Goal: Transaction & Acquisition: Purchase product/service

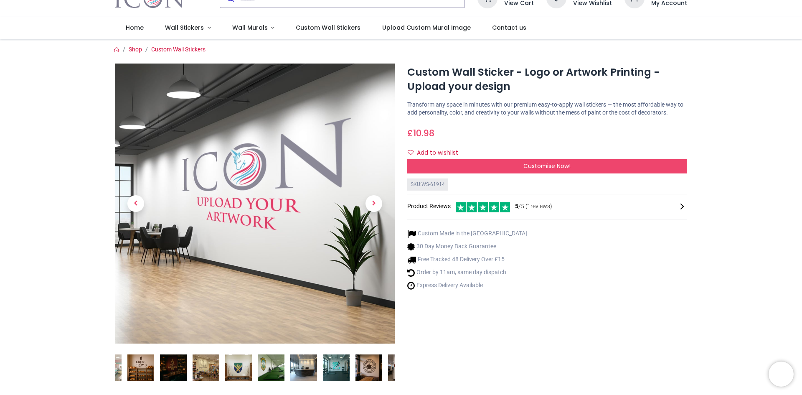
scroll to position [42, 0]
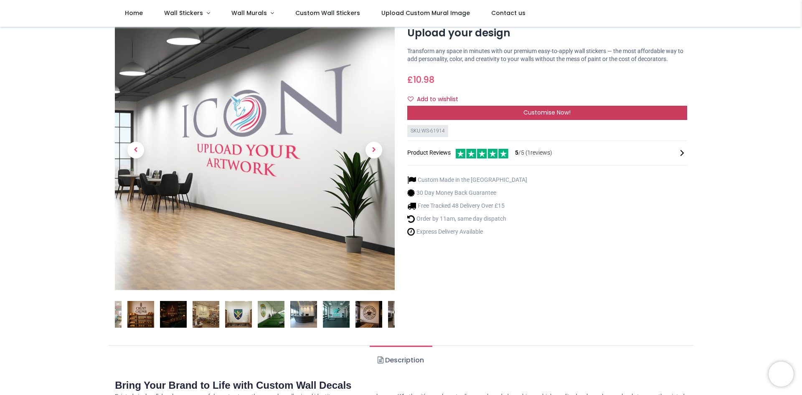
click at [566, 109] on span "Customise Now!" at bounding box center [546, 112] width 47 height 8
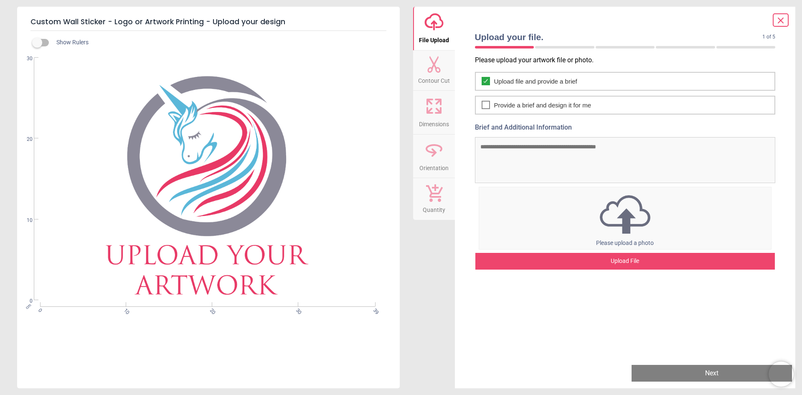
scroll to position [0, 0]
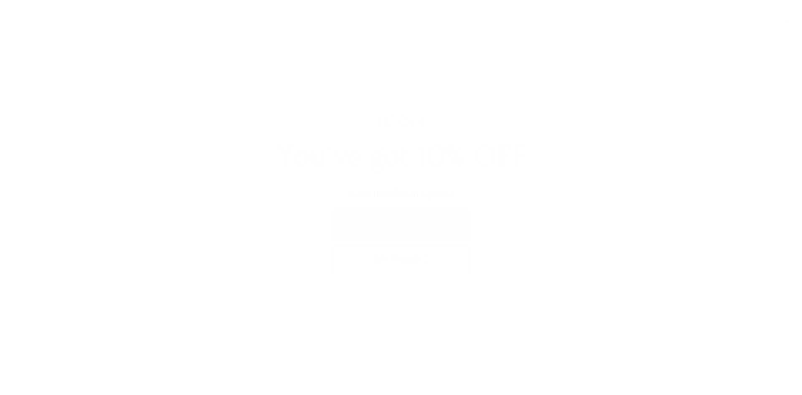
click at [423, 257] on span "No, thanks" at bounding box center [400, 259] width 53 height 10
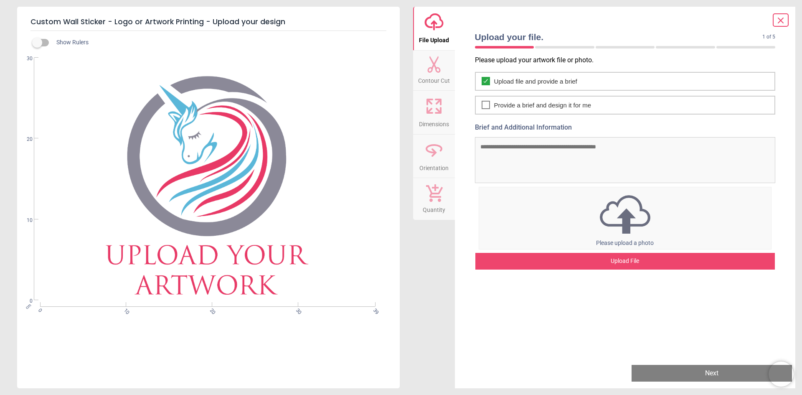
click at [580, 201] on img at bounding box center [625, 213] width 292 height 43
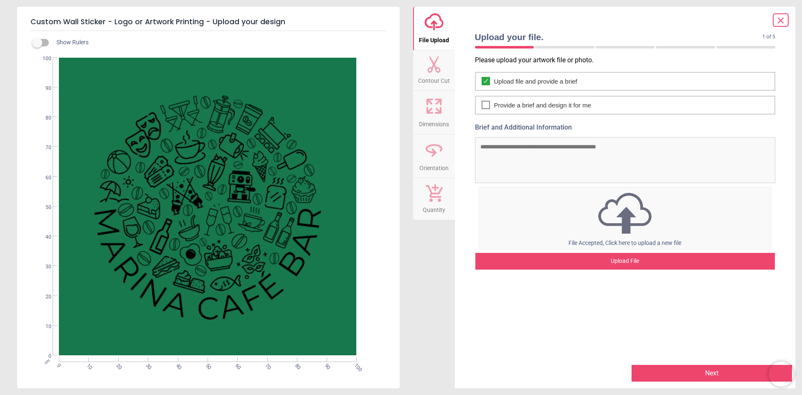
click at [611, 257] on div "Upload File" at bounding box center [625, 261] width 300 height 17
click at [780, 20] on icon at bounding box center [780, 20] width 10 height 10
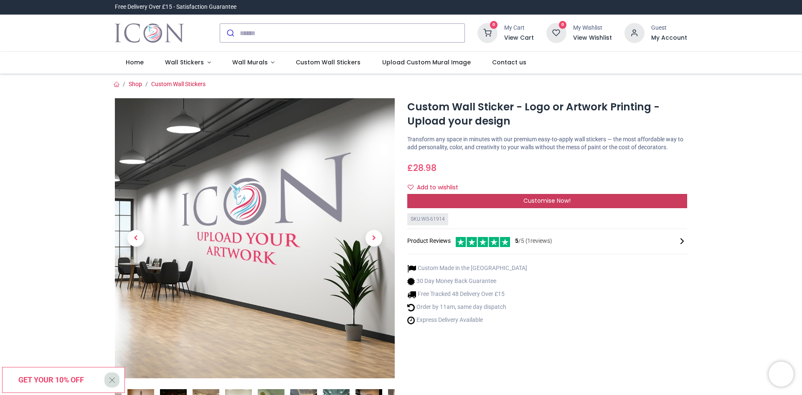
click at [533, 205] on div "Customise Now!" at bounding box center [547, 201] width 280 height 14
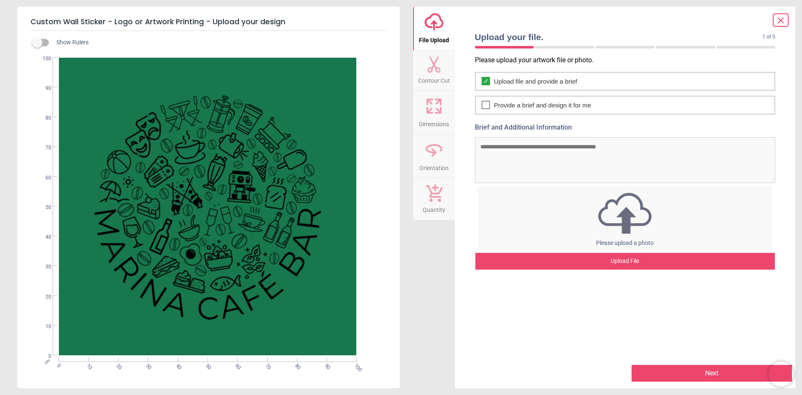
drag, startPoint x: 269, startPoint y: 268, endPoint x: 291, endPoint y: 303, distance: 41.7
click at [291, 303] on div "cm 0 10 20 30 40 50 60 70 80 90 100 0 10 20 30 40 50 60 70 80 90 100" at bounding box center [207, 207] width 381 height 298
click at [278, 193] on div "cm 0 10 20 30 40 50 60 70 80 90 100 0 10 20 30 40 50 60 70 80 90 100" at bounding box center [207, 207] width 381 height 298
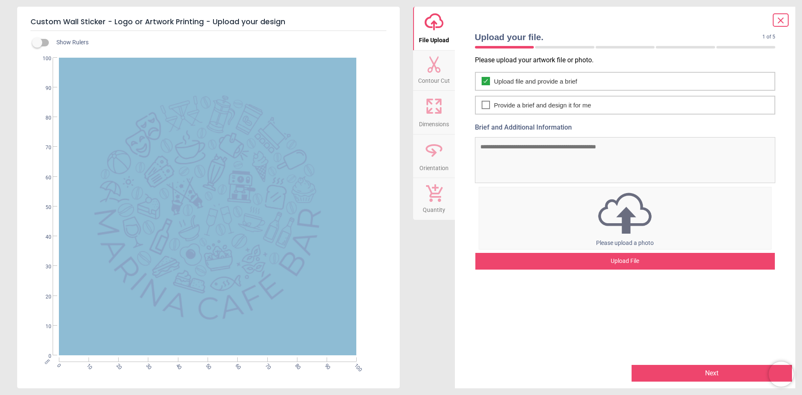
click at [278, 193] on div "cm 0 10 20 30 40 50 60 70 80 90 100 0 10 20 30 40 50 60 70 80 90 100" at bounding box center [207, 207] width 381 height 298
click at [278, 192] on div "cm 0 10 20 30 40 50 60 70 80 90 100 0 10 20 30 40 50 60 70 80 90 100" at bounding box center [207, 207] width 381 height 298
click at [219, 63] on div "cm 0 10 20 30 40 50 60 70 80 90 100 0 10 20 30 40 50 60 70 80 90 100" at bounding box center [207, 207] width 381 height 298
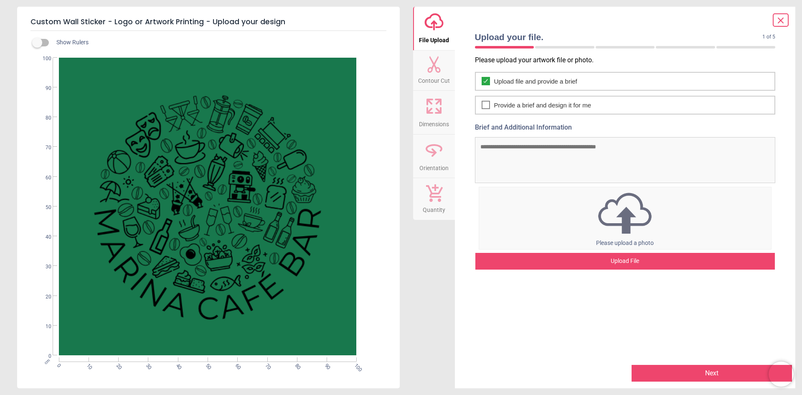
click at [245, 50] on div "Show Rulers cm 0 10 20 30 40 50 60 70 80 90 100 0 10 20 30 40 50 60 70 80 90 100" at bounding box center [208, 209] width 382 height 357
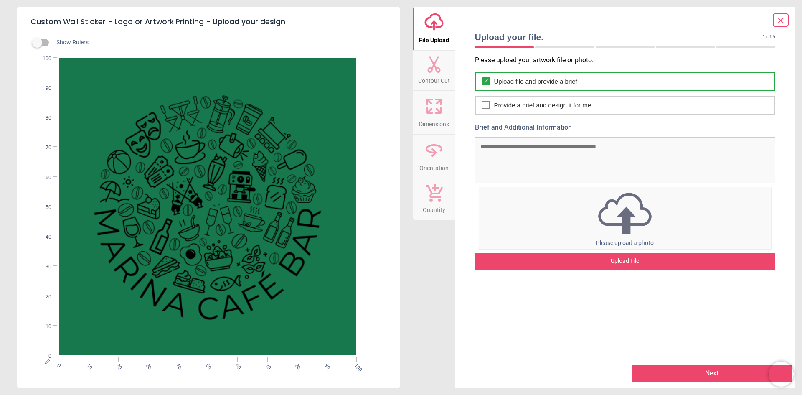
click at [493, 80] on div "Upload file and provide a brief" at bounding box center [625, 81] width 301 height 19
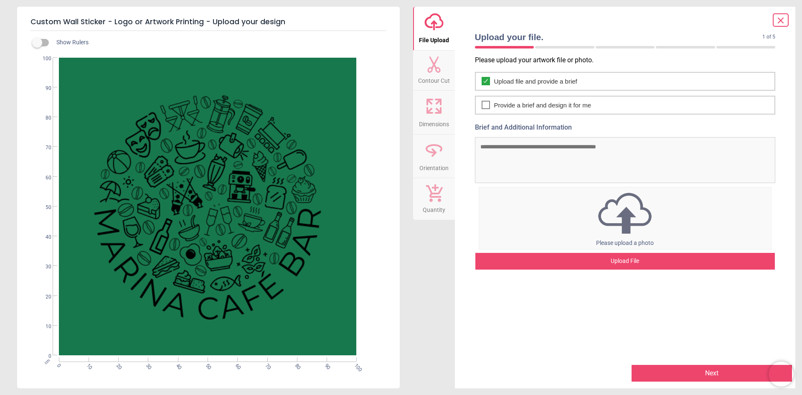
click at [610, 255] on div "Upload File" at bounding box center [625, 261] width 300 height 17
click at [588, 259] on div "Upload File" at bounding box center [625, 261] width 300 height 17
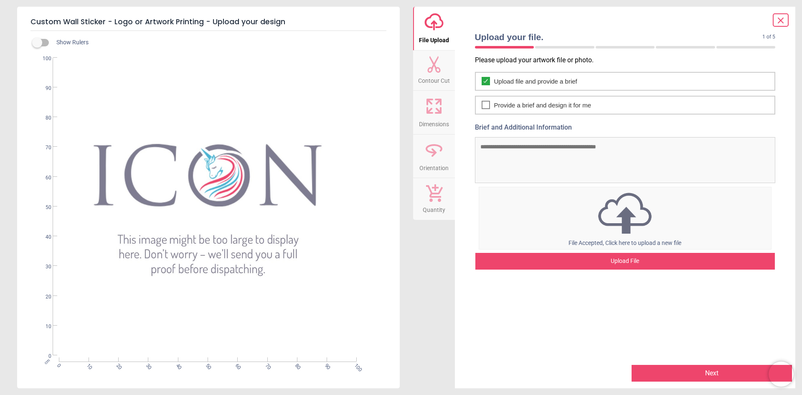
click at [698, 369] on button "Next" at bounding box center [711, 372] width 160 height 17
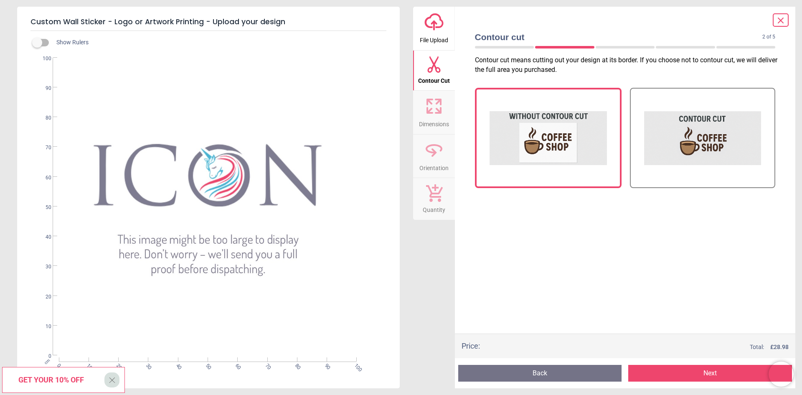
click at [435, 74] on span "Contour Cut" at bounding box center [434, 79] width 32 height 13
click at [554, 369] on button "Back" at bounding box center [540, 372] width 164 height 17
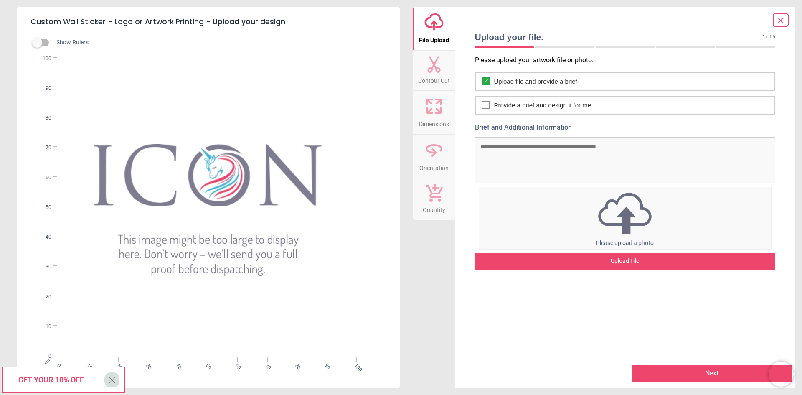
click at [563, 252] on div "0% Please upload a photo Upload File" at bounding box center [625, 226] width 301 height 87
click at [664, 372] on button "Next" at bounding box center [711, 372] width 160 height 17
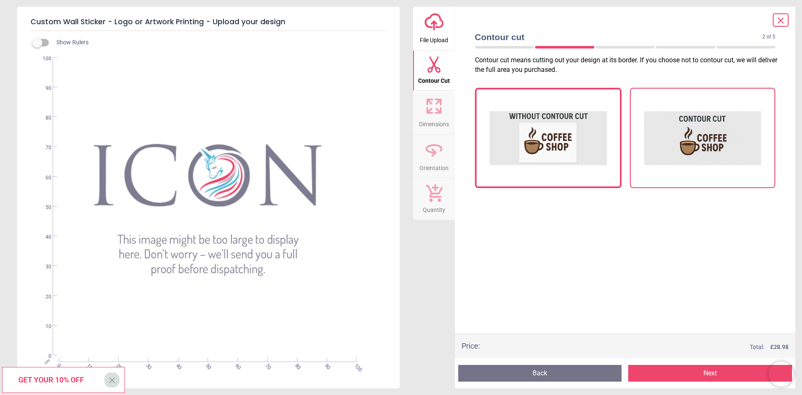
click at [689, 141] on img at bounding box center [702, 137] width 117 height 83
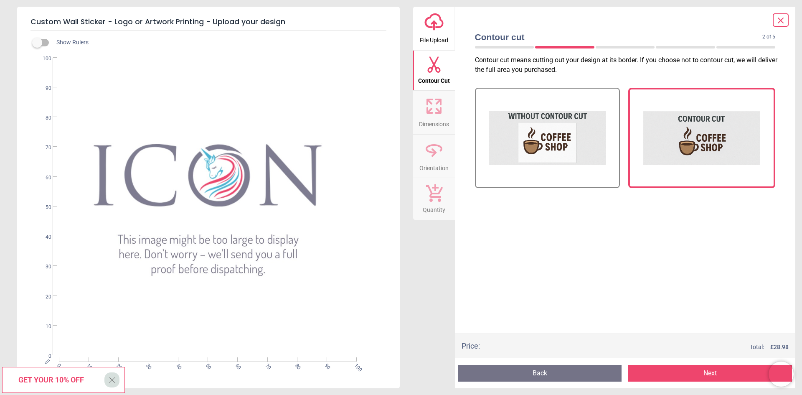
click at [681, 372] on button "Next" at bounding box center [710, 372] width 164 height 17
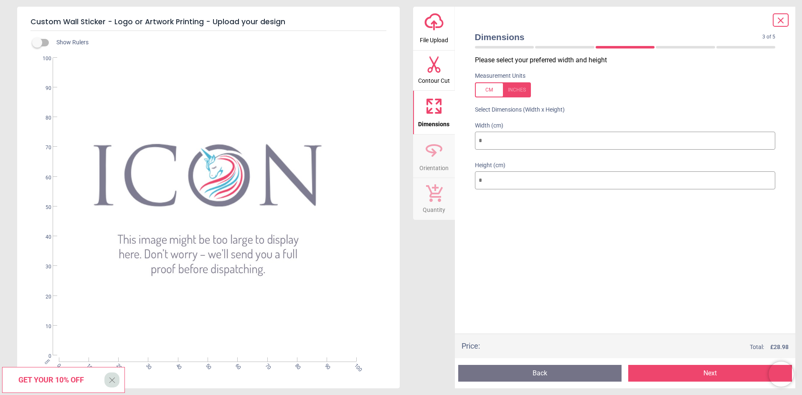
click at [687, 369] on button "Next" at bounding box center [710, 372] width 164 height 17
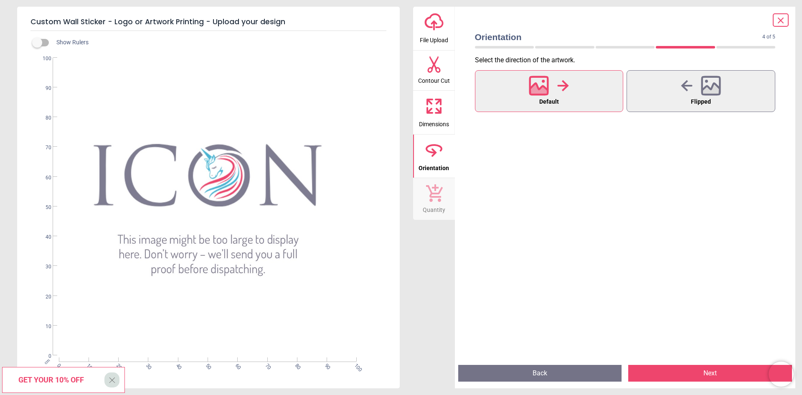
click at [691, 376] on button "Next" at bounding box center [710, 372] width 164 height 17
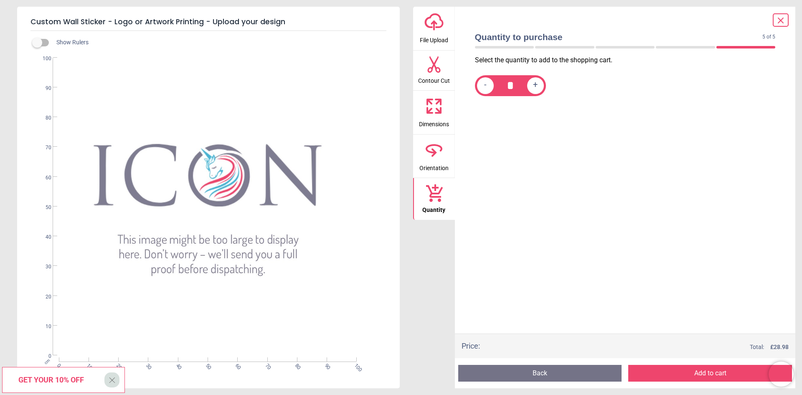
click at [531, 86] on div "+" at bounding box center [535, 85] width 17 height 17
type input "*"
click at [695, 369] on button "Add to cart" at bounding box center [710, 372] width 164 height 17
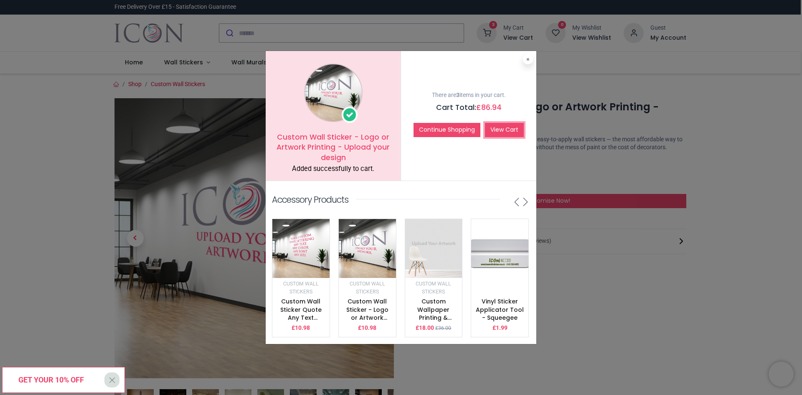
click at [501, 127] on link "View Cart" at bounding box center [504, 130] width 39 height 14
